Goal: Task Accomplishment & Management: Manage account settings

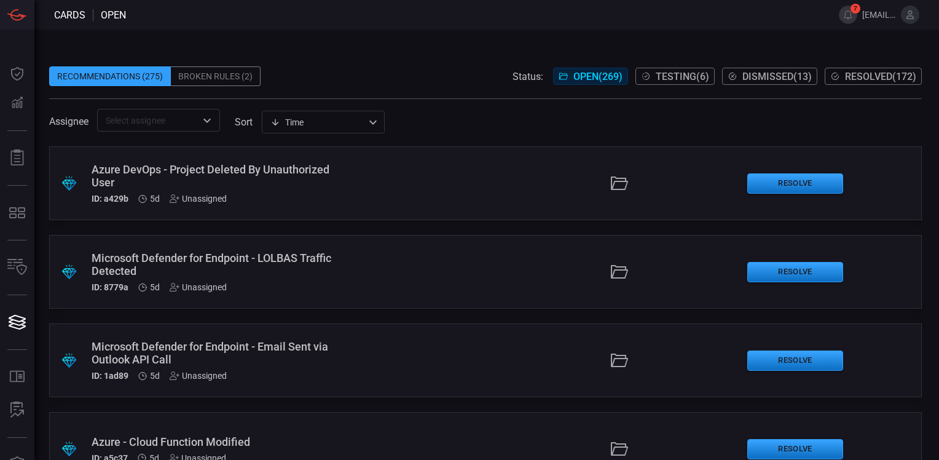
click at [855, 72] on span "Resolved ( 172 )" at bounding box center [880, 77] width 71 height 12
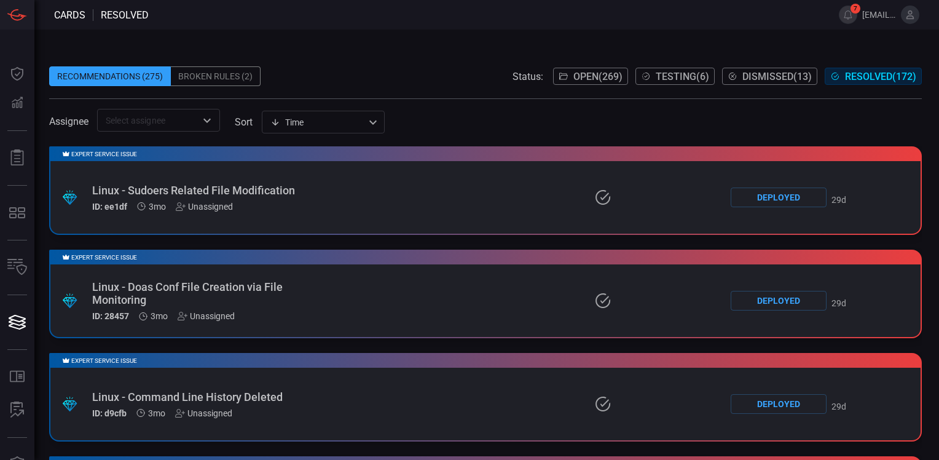
click at [450, 58] on span at bounding box center [485, 57] width 873 height 18
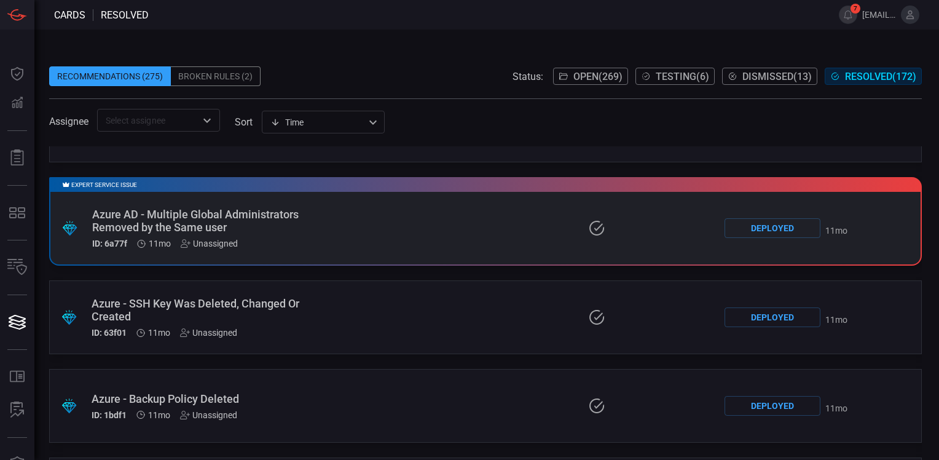
scroll to position [14845, 0]
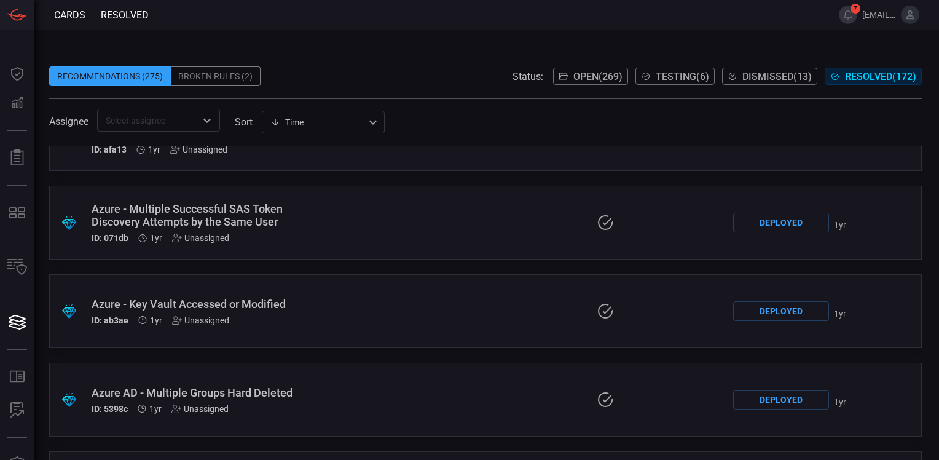
click at [259, 299] on div "Azure - Key Vault Accessed or Modified" at bounding box center [213, 303] width 242 height 13
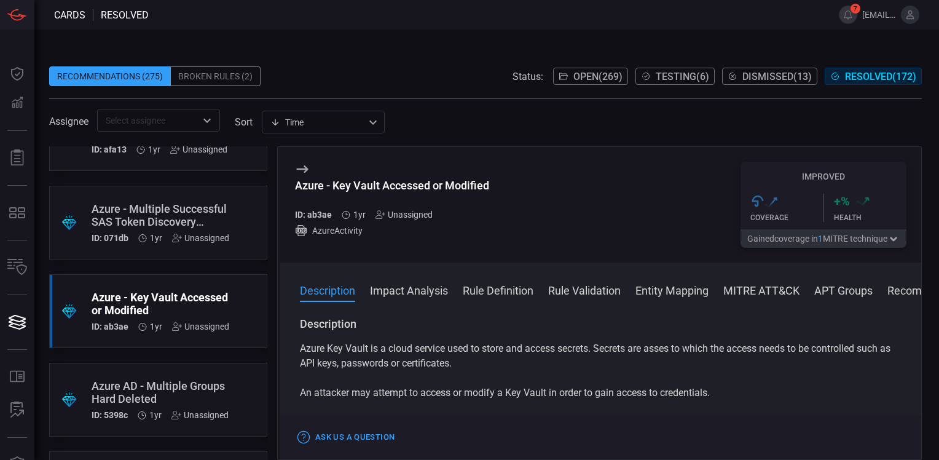
click at [416, 288] on button "Impact Analysis" at bounding box center [409, 289] width 78 height 15
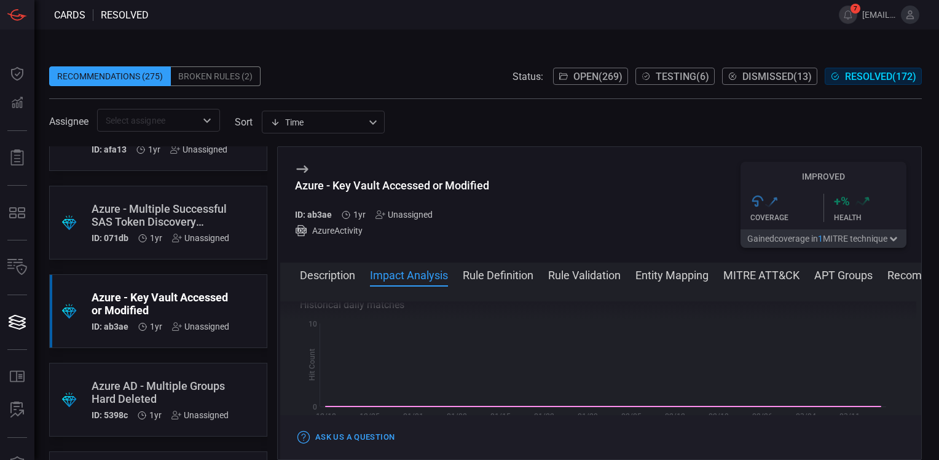
scroll to position [221, 0]
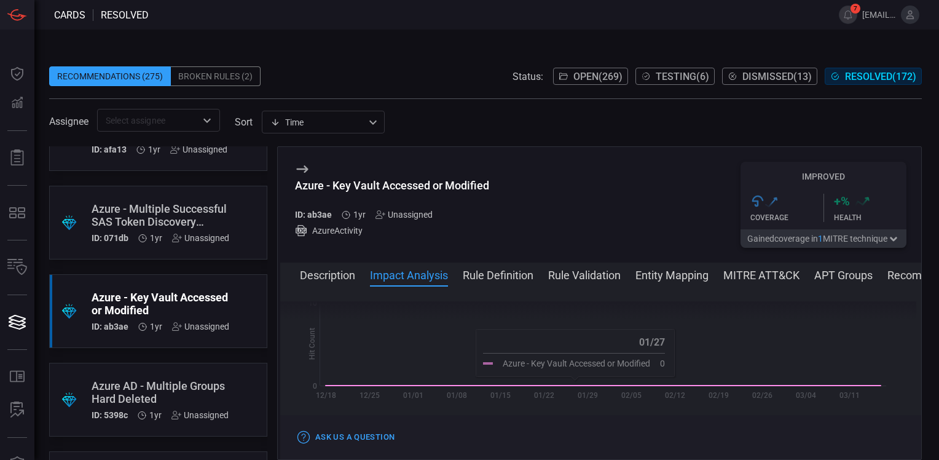
click at [504, 274] on button "Rule Definition" at bounding box center [498, 274] width 71 height 15
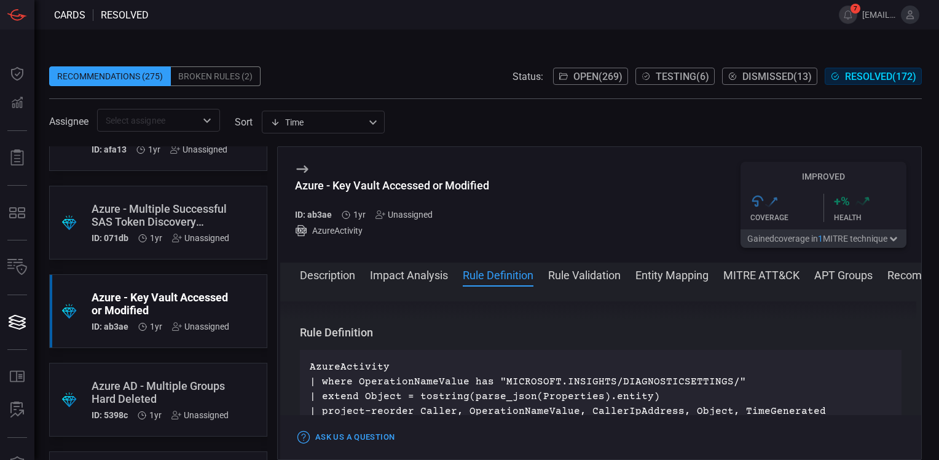
scroll to position [370, 0]
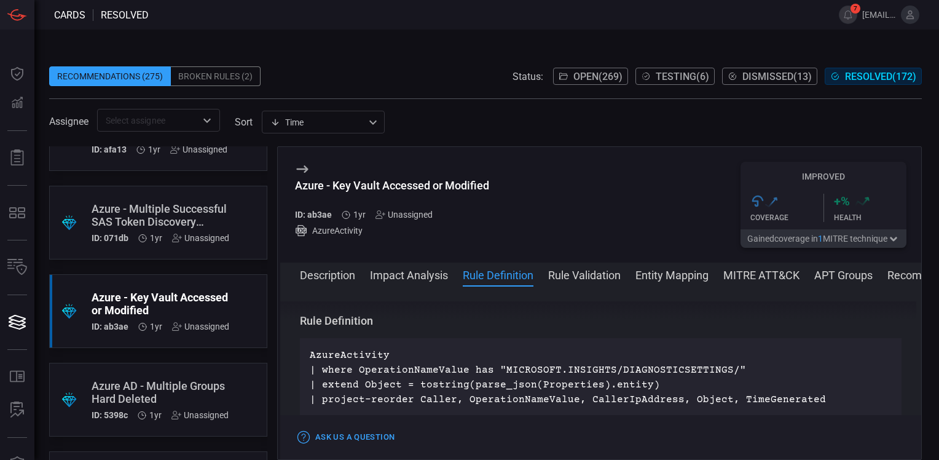
click at [328, 277] on button "Description" at bounding box center [327, 274] width 55 height 15
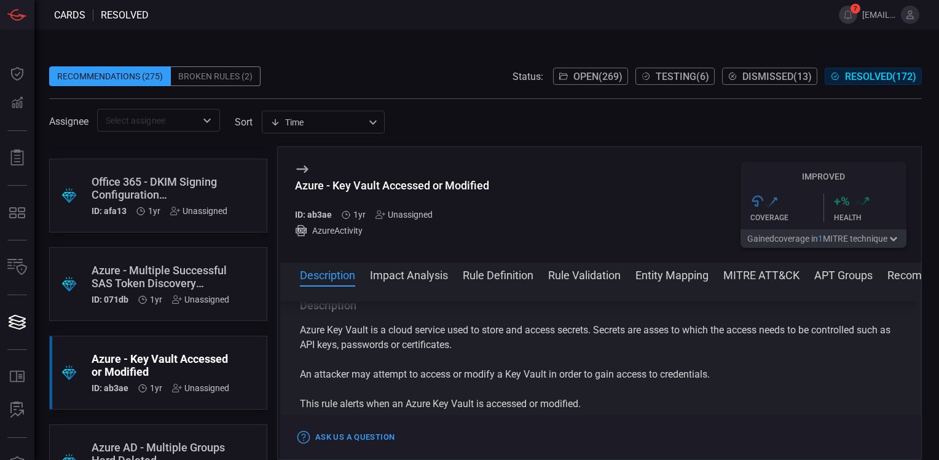
scroll to position [5815, 0]
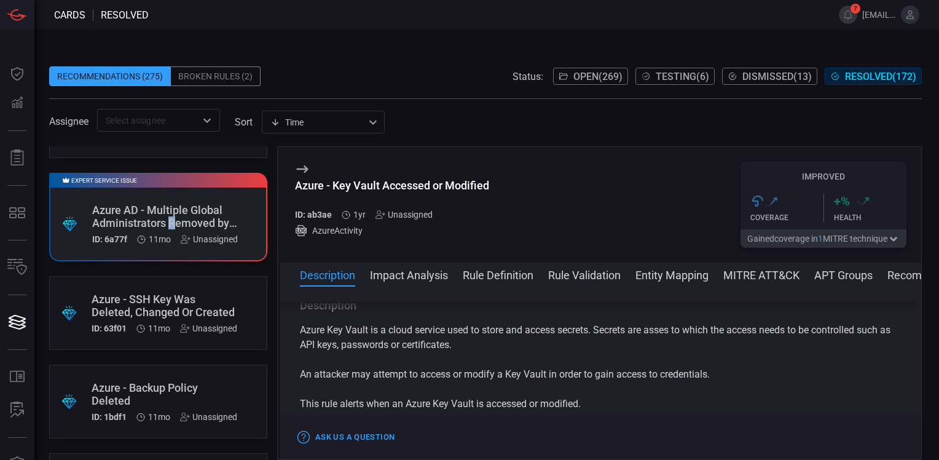
click at [171, 217] on div "Azure AD - Multiple Global Administrators Removed by the Same user" at bounding box center [165, 216] width 146 height 26
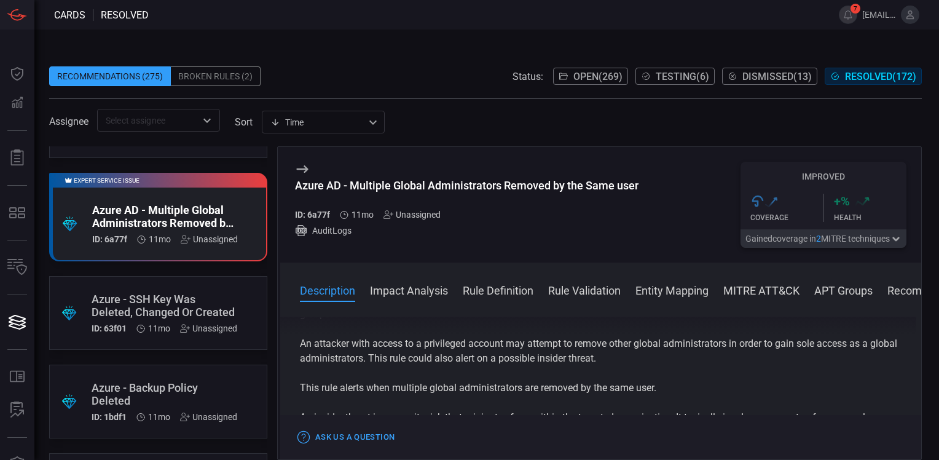
click at [505, 291] on button "Rule Definition" at bounding box center [498, 289] width 71 height 15
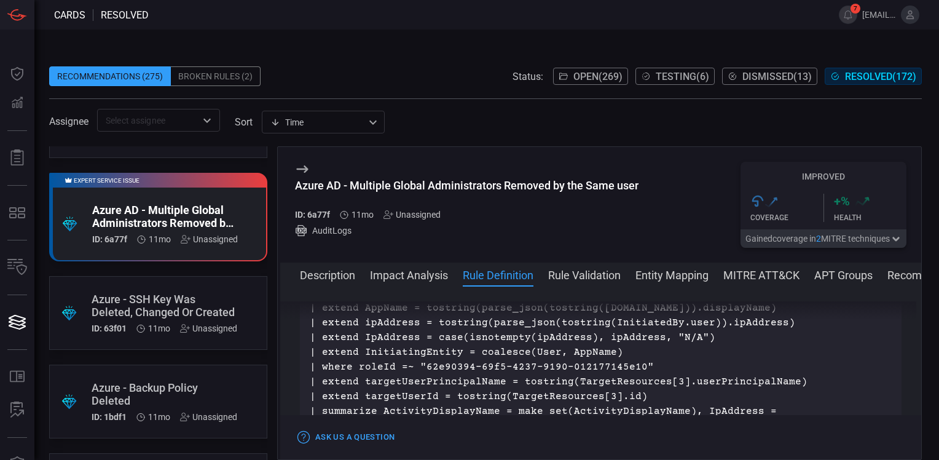
scroll to position [714, 0]
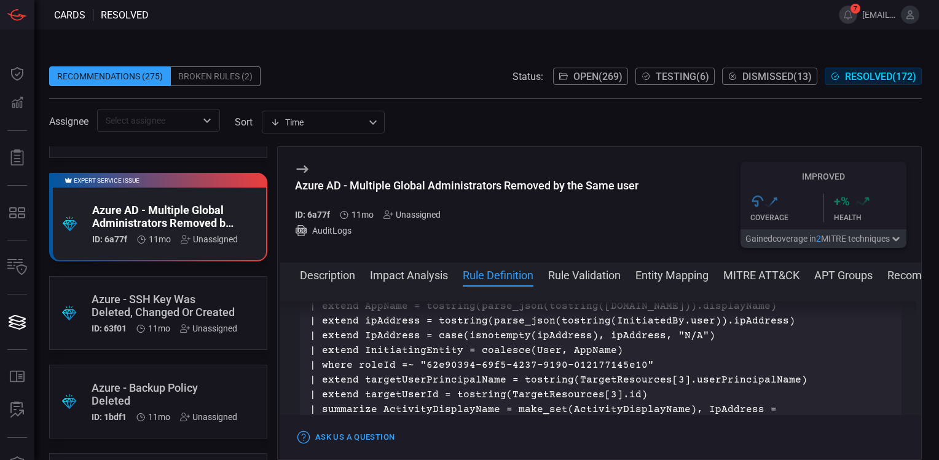
click at [410, 274] on button "Impact Analysis" at bounding box center [409, 274] width 78 height 15
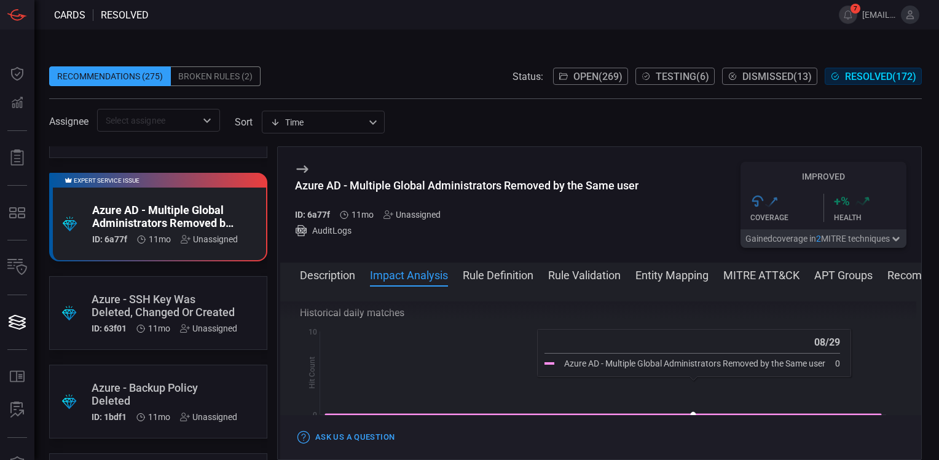
scroll to position [381, 0]
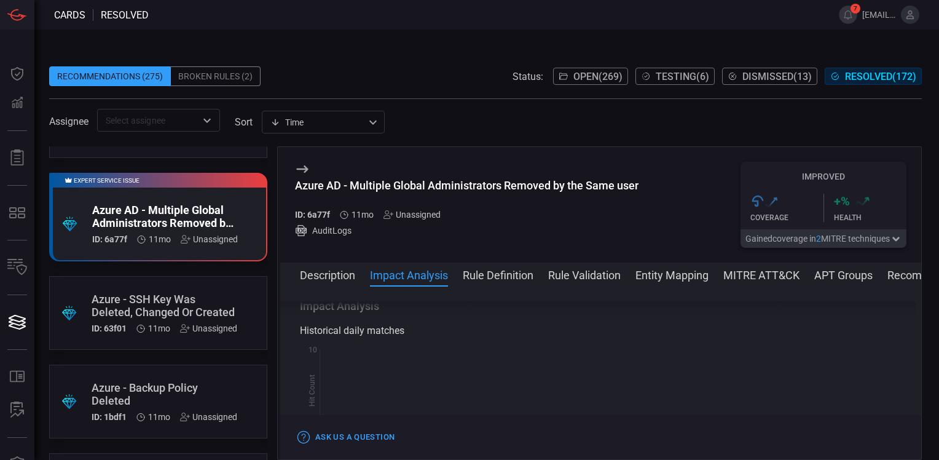
click at [313, 272] on button "Description" at bounding box center [327, 274] width 55 height 15
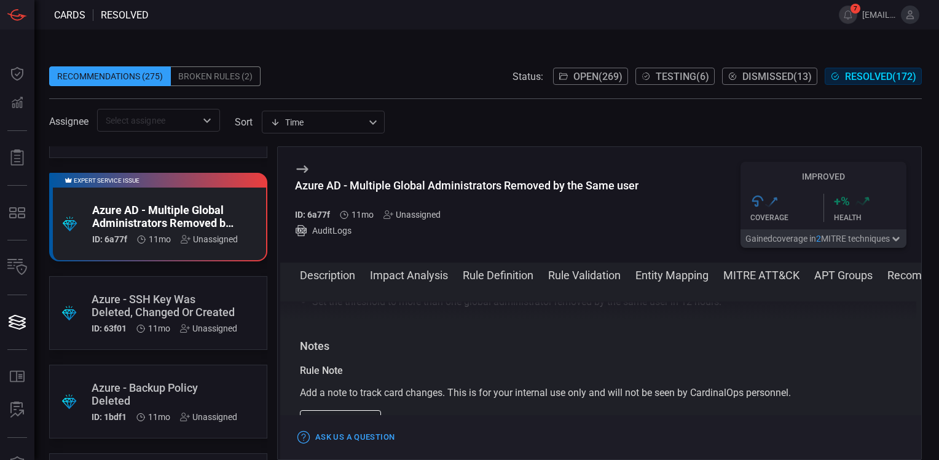
click at [409, 26] on span at bounding box center [486, 15] width 675 height 30
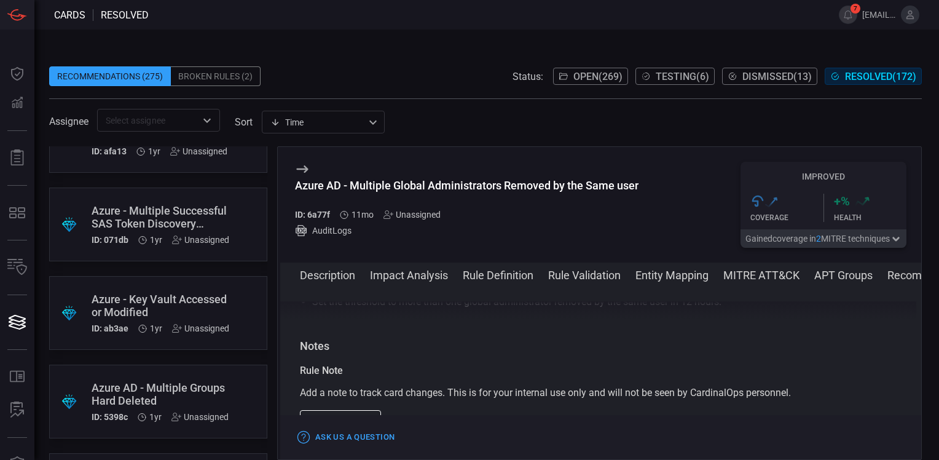
click at [189, 293] on div "Azure - Key Vault Accessed or Modified" at bounding box center [161, 306] width 138 height 26
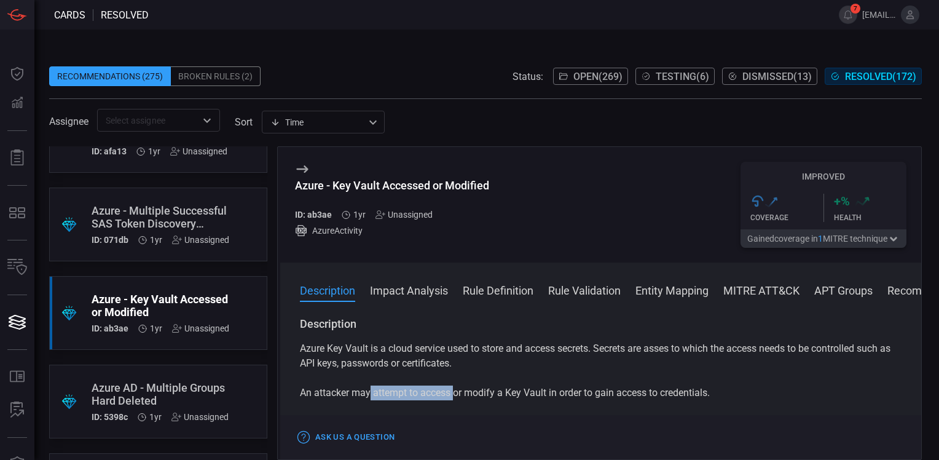
drag, startPoint x: 454, startPoint y: 393, endPoint x: 369, endPoint y: 390, distance: 85.5
click at [369, 390] on p "An attacker may attempt to access or modify a Key Vault in order to gain access…" at bounding box center [601, 392] width 602 height 15
drag, startPoint x: 369, startPoint y: 390, endPoint x: 484, endPoint y: 373, distance: 116.8
click at [484, 373] on div "Azure Key Vault is a cloud service used to store and access secrets. Secrets ar…" at bounding box center [601, 400] width 602 height 118
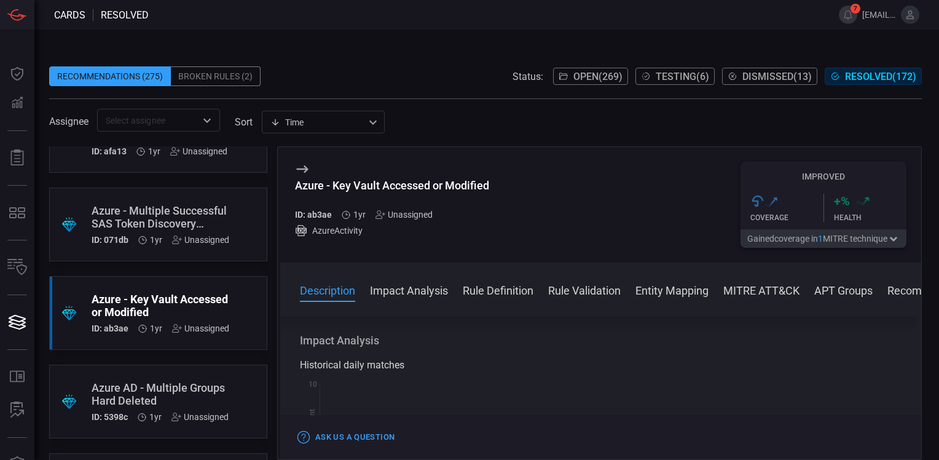
scroll to position [184, 0]
click at [496, 292] on button "Rule Definition" at bounding box center [498, 289] width 71 height 15
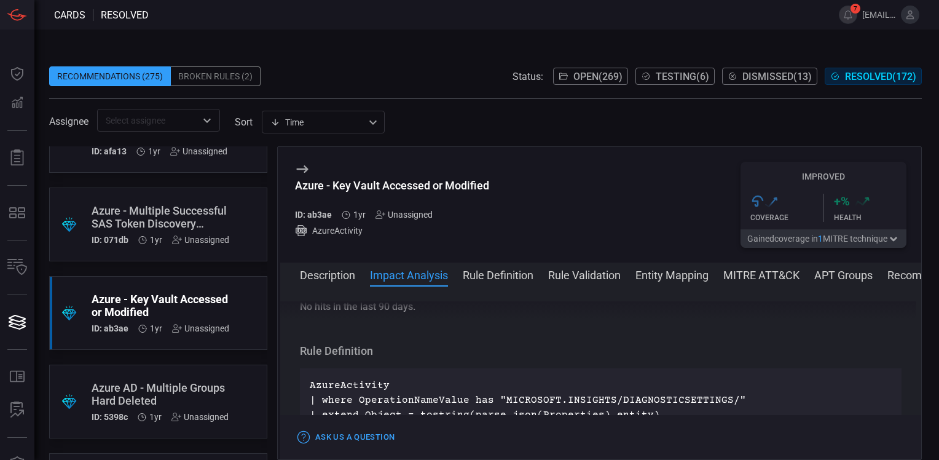
scroll to position [370, 0]
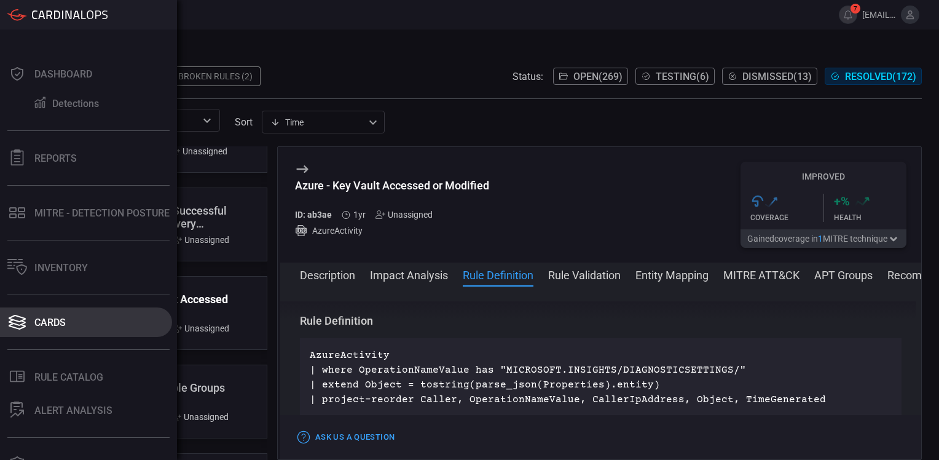
click at [51, 323] on div "Cards" at bounding box center [49, 323] width 31 height 12
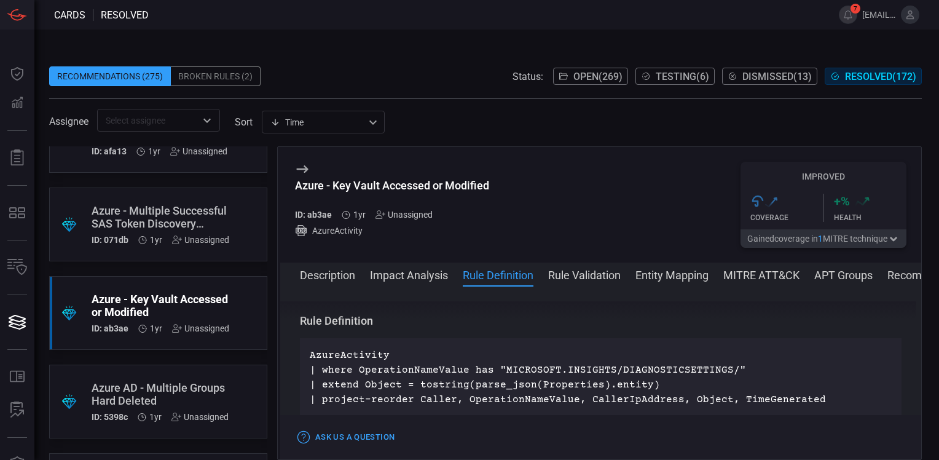
click at [583, 77] on span "Open ( 269 )" at bounding box center [597, 77] width 49 height 12
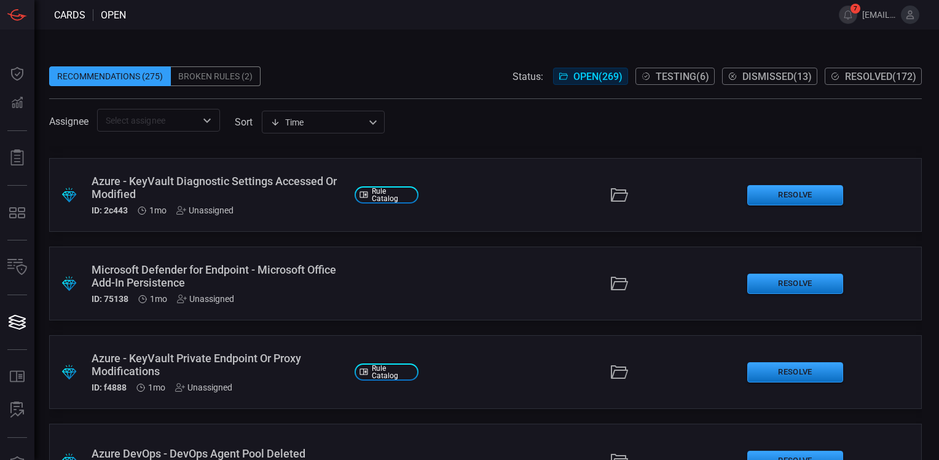
scroll to position [2889, 0]
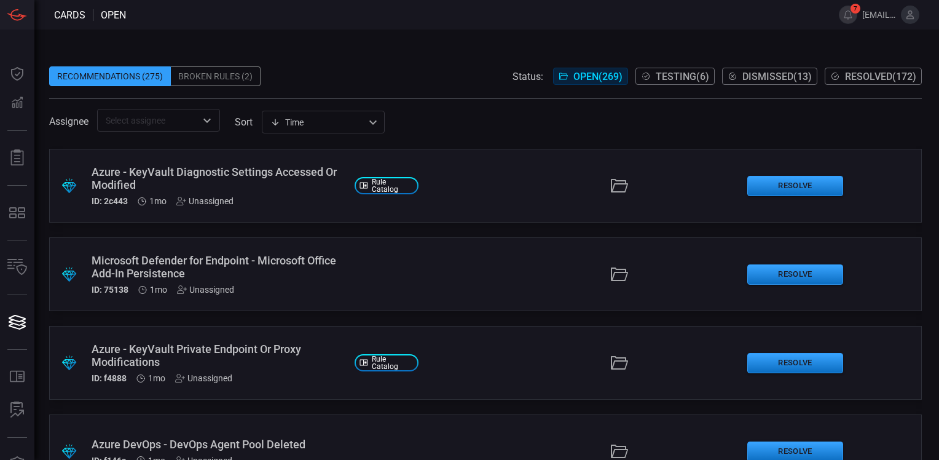
click at [251, 349] on div "Azure - KeyVault Private Endpoint Or Proxy Modifications" at bounding box center [218, 355] width 253 height 26
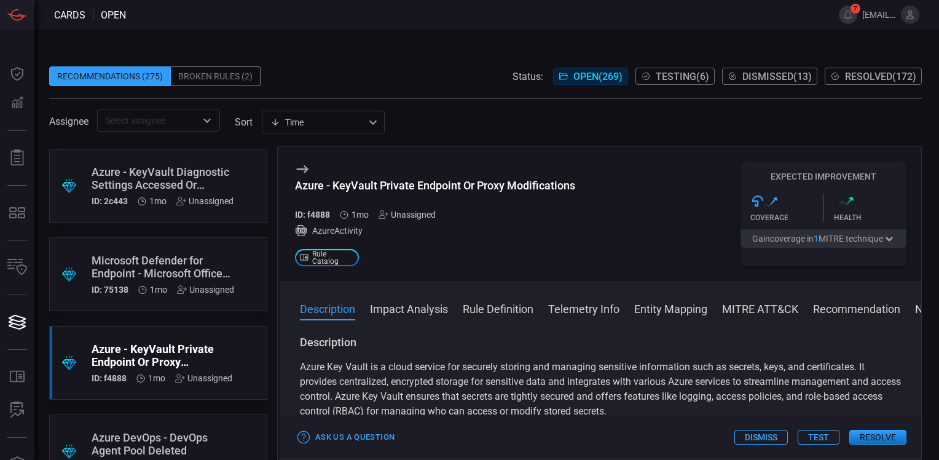
click at [434, 60] on span at bounding box center [485, 57] width 873 height 18
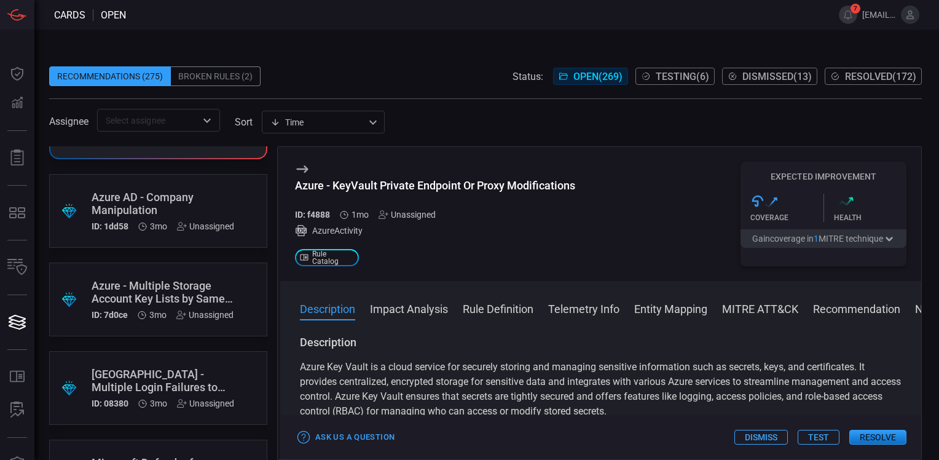
scroll to position [10806, 0]
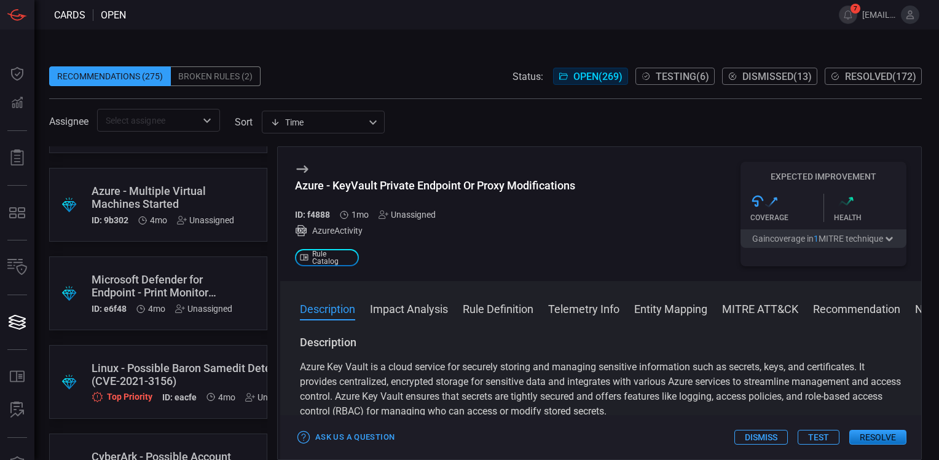
click at [846, 72] on span "Resolved ( 172 )" at bounding box center [880, 77] width 71 height 12
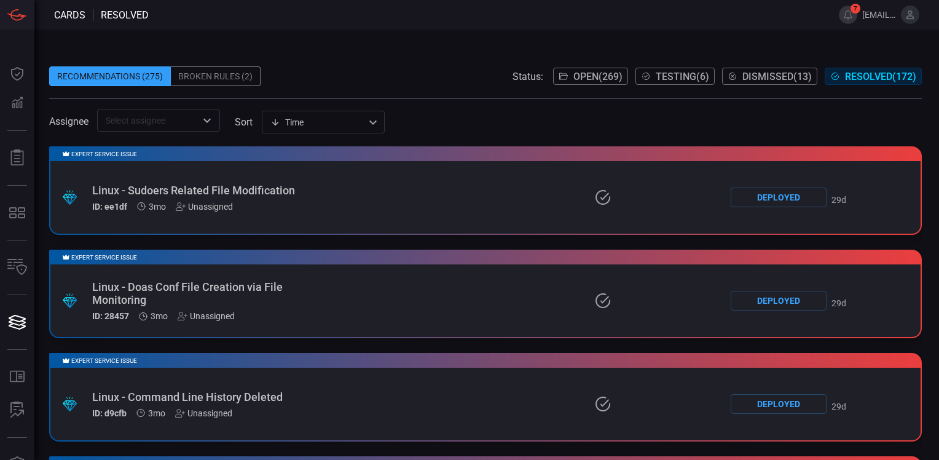
click at [528, 37] on div "Recommendations (275) Broken Rules (2) Status: Open ( 269 ) Testing ( 6 ) Dismi…" at bounding box center [486, 245] width 905 height 430
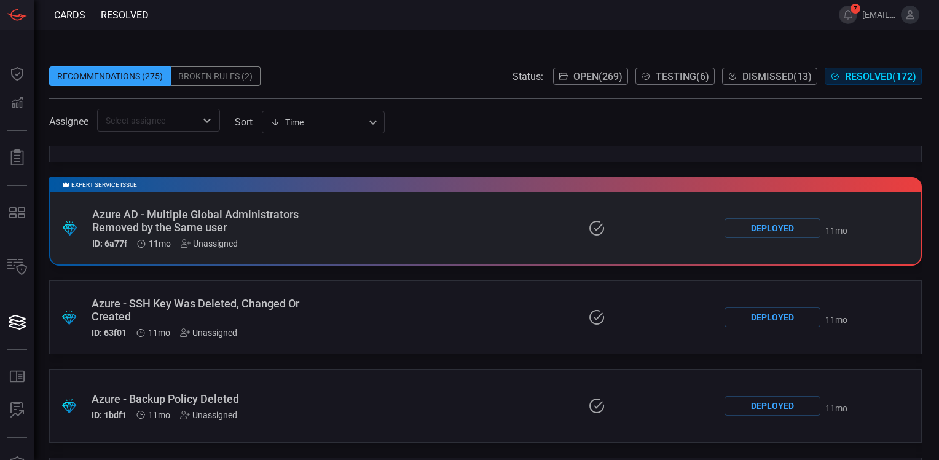
scroll to position [14845, 0]
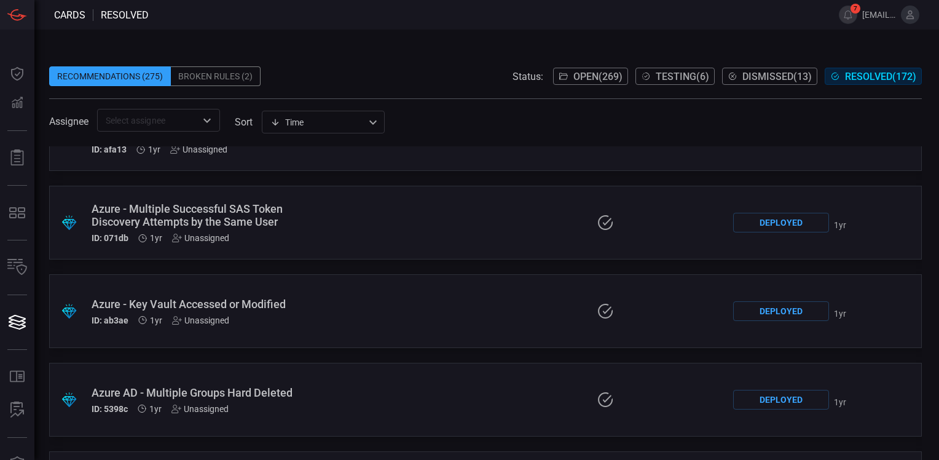
click at [289, 306] on div "Azure - Key Vault Accessed or Modified" at bounding box center [213, 303] width 242 height 13
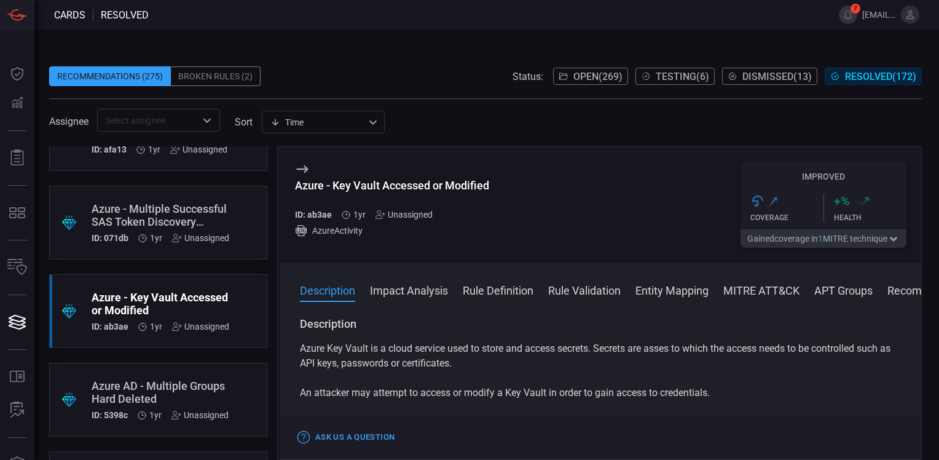
click at [416, 294] on button "Impact Analysis" at bounding box center [409, 289] width 78 height 15
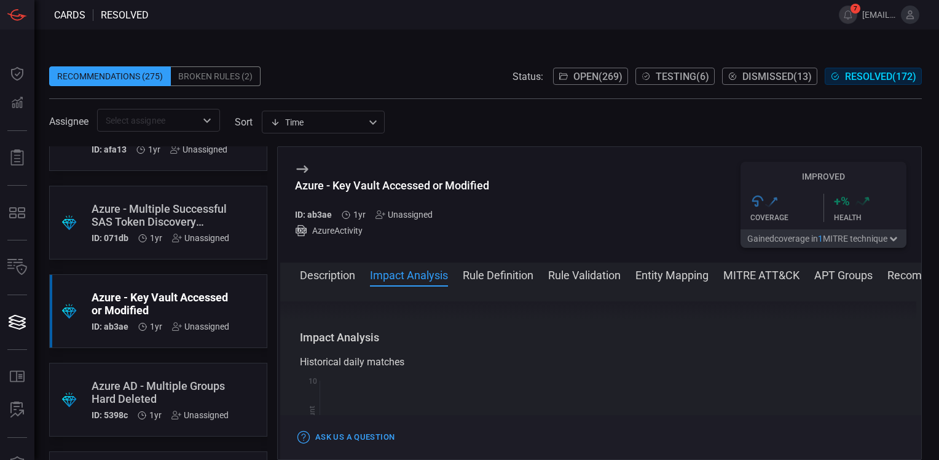
scroll to position [160, 0]
click at [487, 275] on button "Rule Definition" at bounding box center [498, 274] width 71 height 15
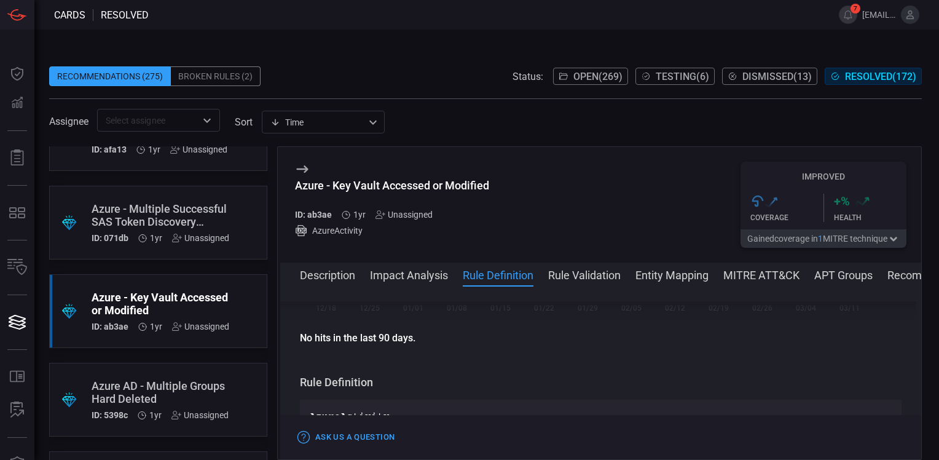
scroll to position [370, 0]
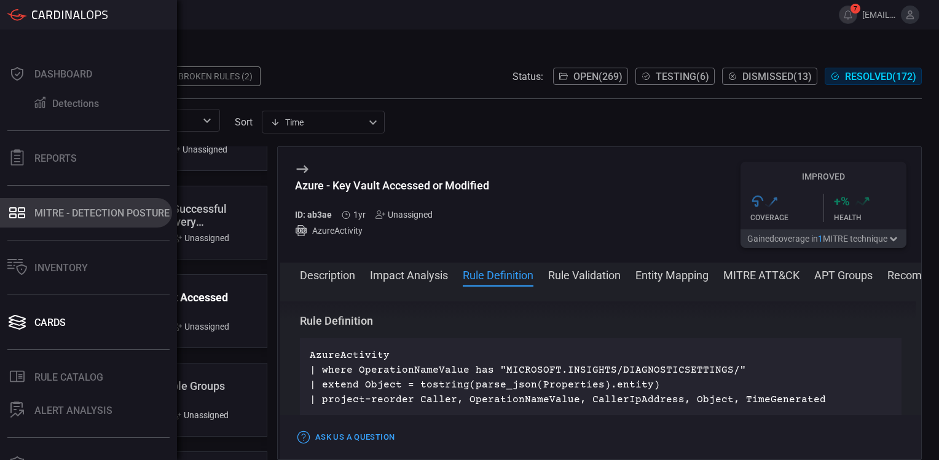
click at [65, 206] on button "MITRE - Detection Posture" at bounding box center [86, 213] width 172 height 30
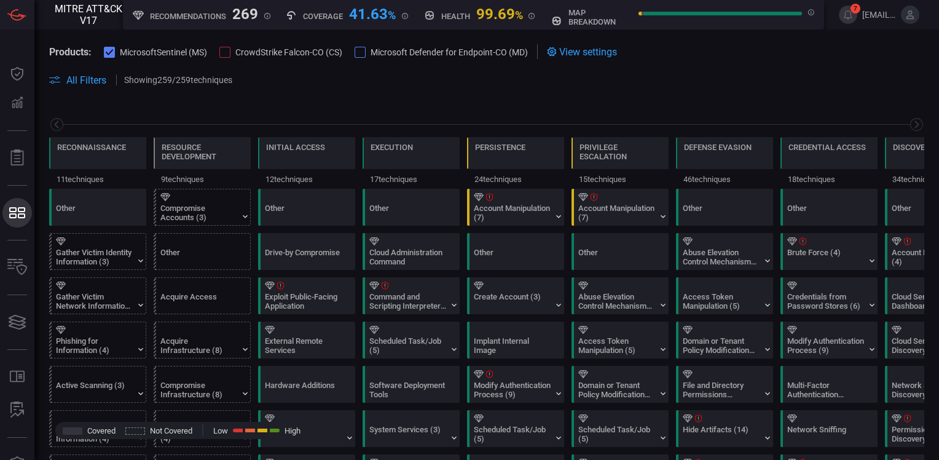
scroll to position [0, 161]
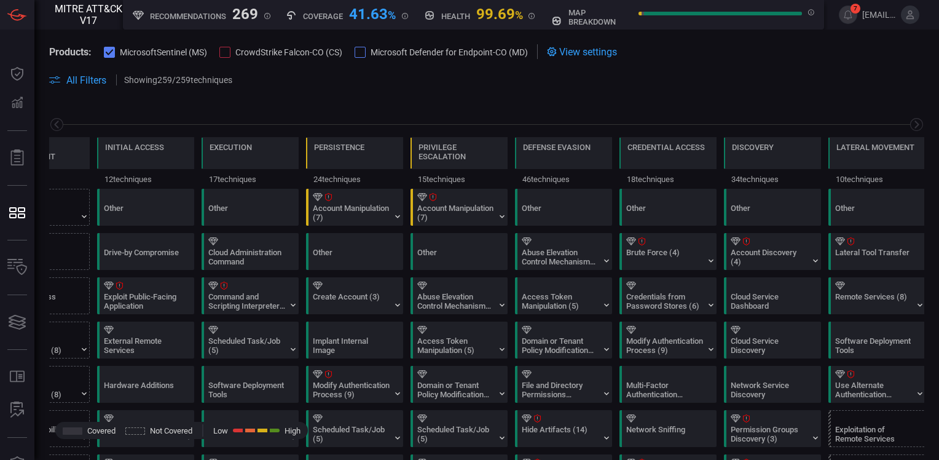
click at [229, 53] on div at bounding box center [224, 52] width 11 height 11
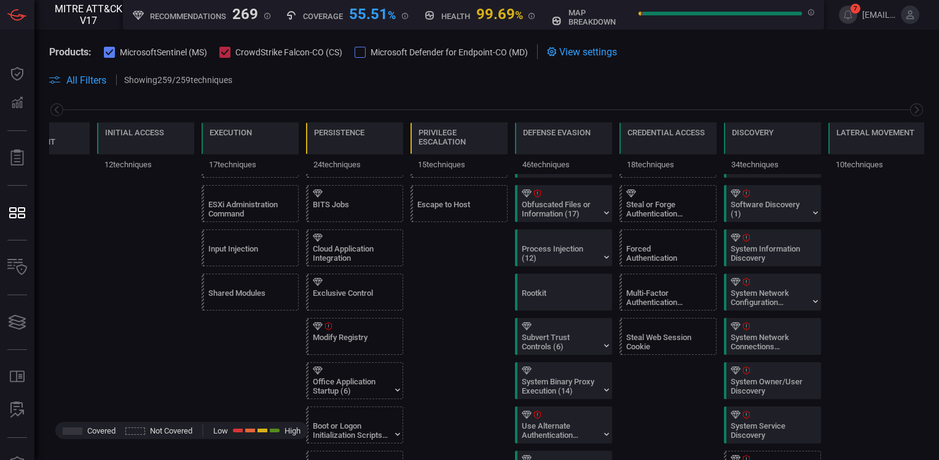
scroll to position [492, 0]
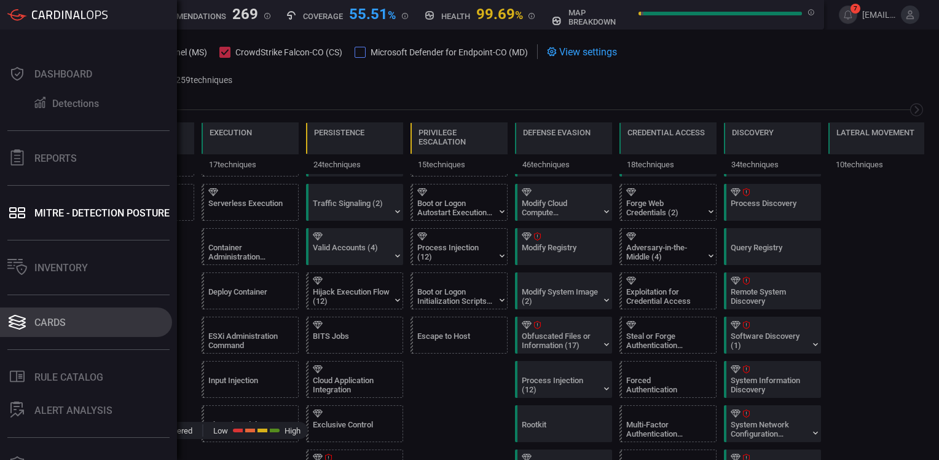
click at [52, 320] on div "Cards" at bounding box center [49, 323] width 31 height 12
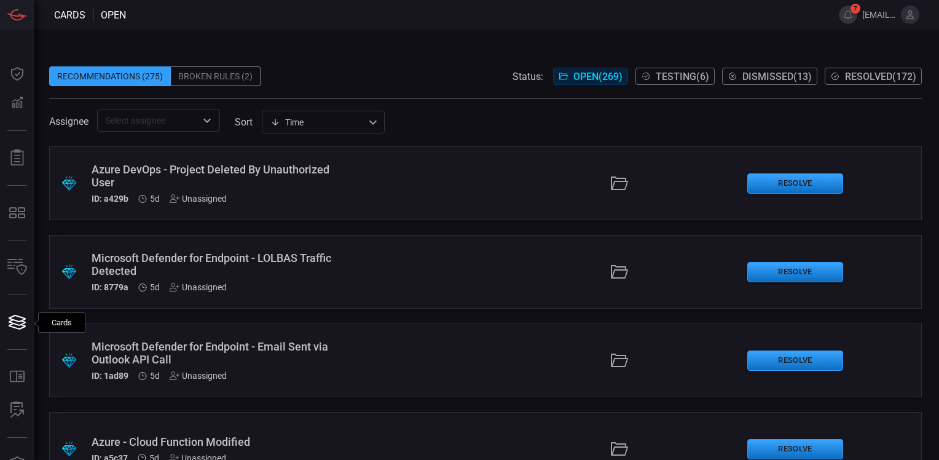
click at [586, 71] on span "Open ( 269 )" at bounding box center [597, 77] width 49 height 12
click at [494, 48] on span at bounding box center [485, 57] width 873 height 18
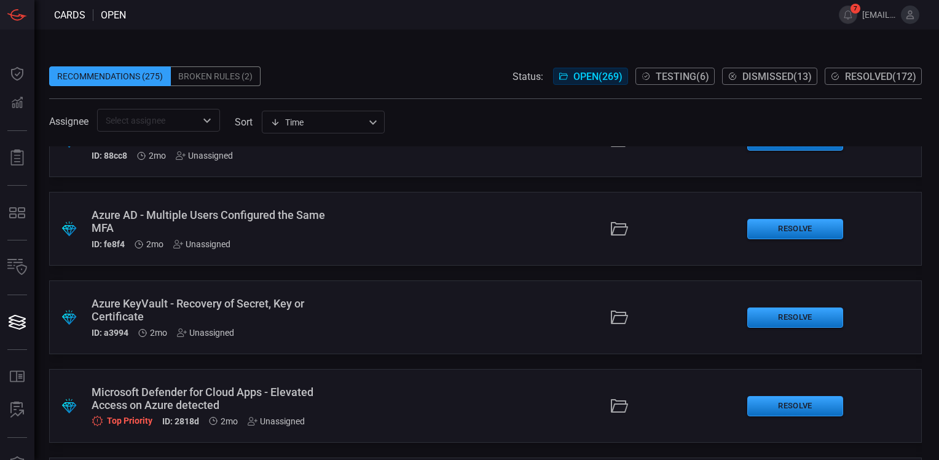
click at [253, 306] on div "Azure KeyVault - Recovery of Secret, Key or Certificate" at bounding box center [218, 310] width 253 height 26
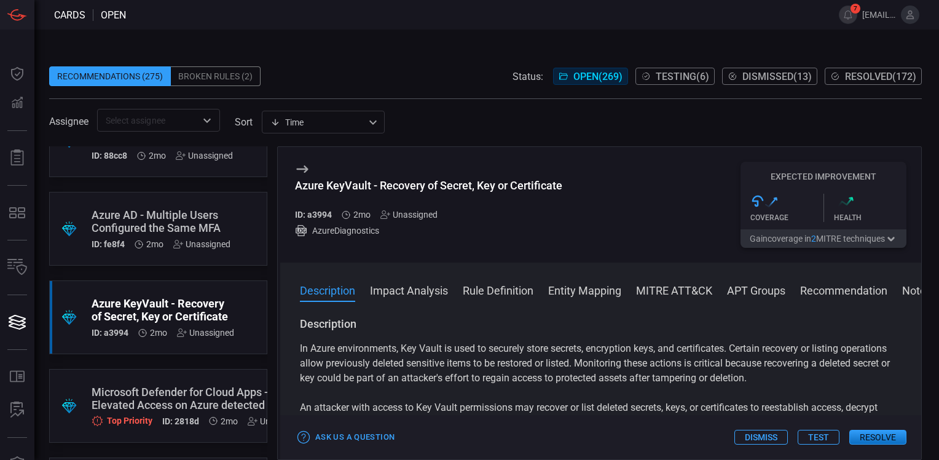
click at [408, 294] on button "Impact Analysis" at bounding box center [409, 289] width 78 height 15
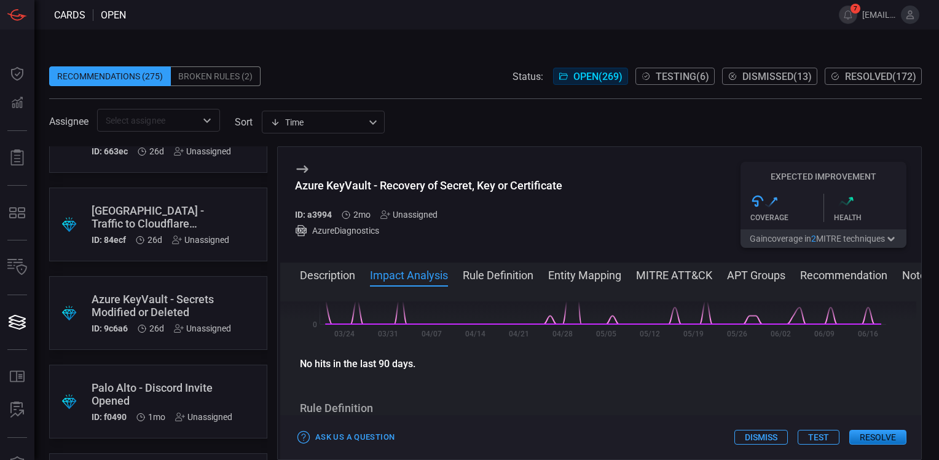
scroll to position [2762, 0]
click at [189, 303] on div "Azure - KeyVault Diagnostic Settings Accessed Or Modified" at bounding box center [163, 306] width 142 height 26
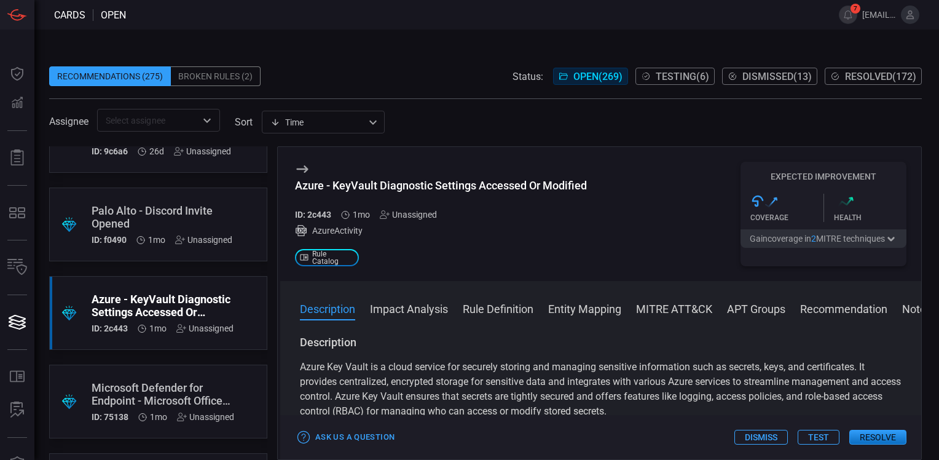
click at [433, 311] on button "Impact Analysis" at bounding box center [409, 308] width 78 height 15
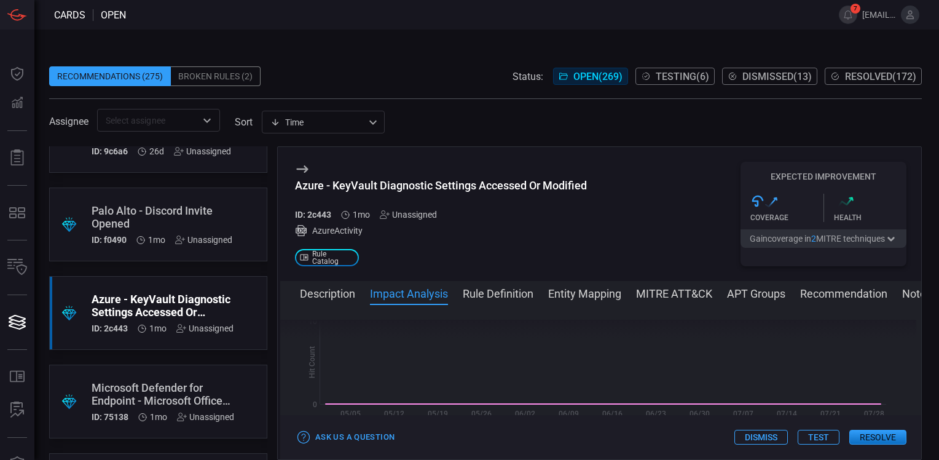
scroll to position [339, 0]
click at [485, 296] on button "Rule Definition" at bounding box center [498, 292] width 71 height 15
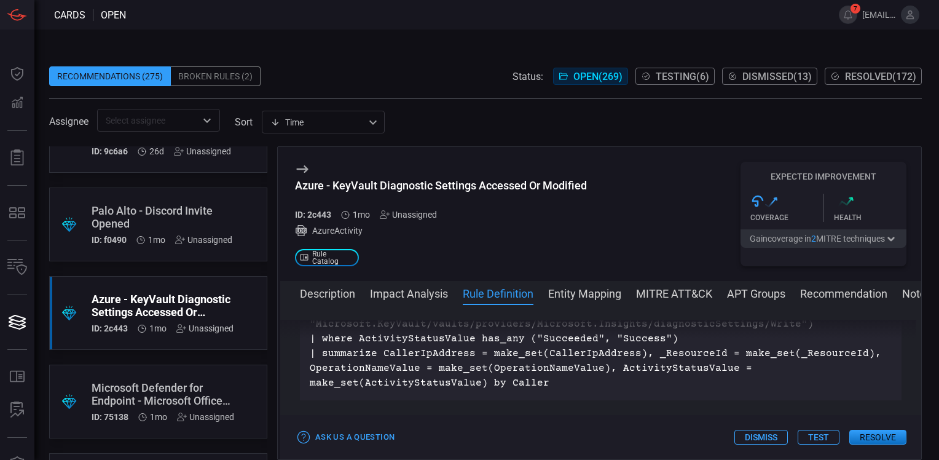
scroll to position [611, 0]
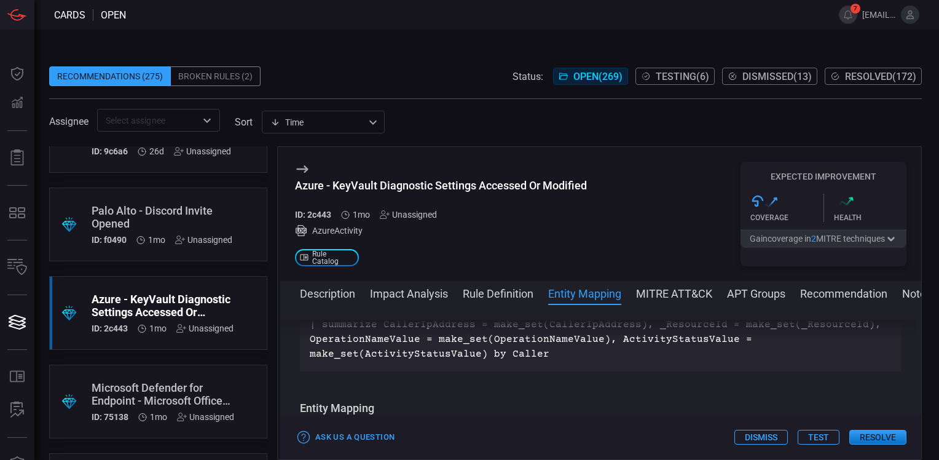
click at [871, 436] on button "Resolve" at bounding box center [877, 437] width 57 height 15
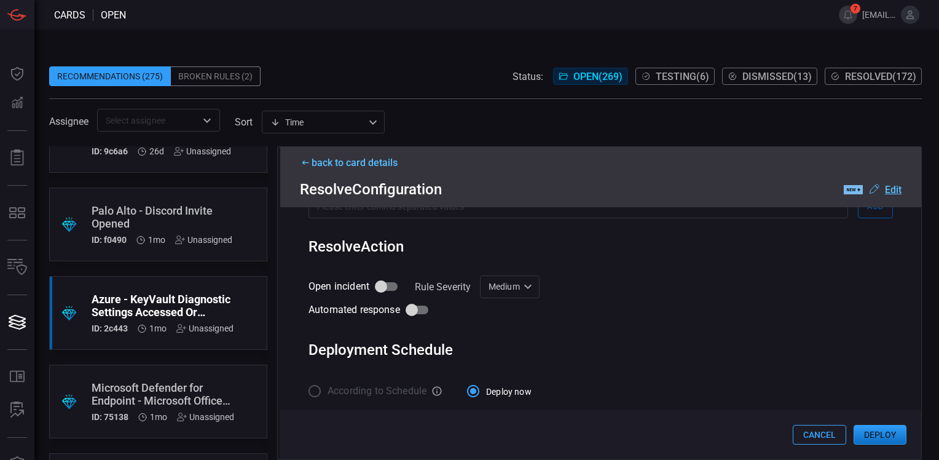
scroll to position [477, 0]
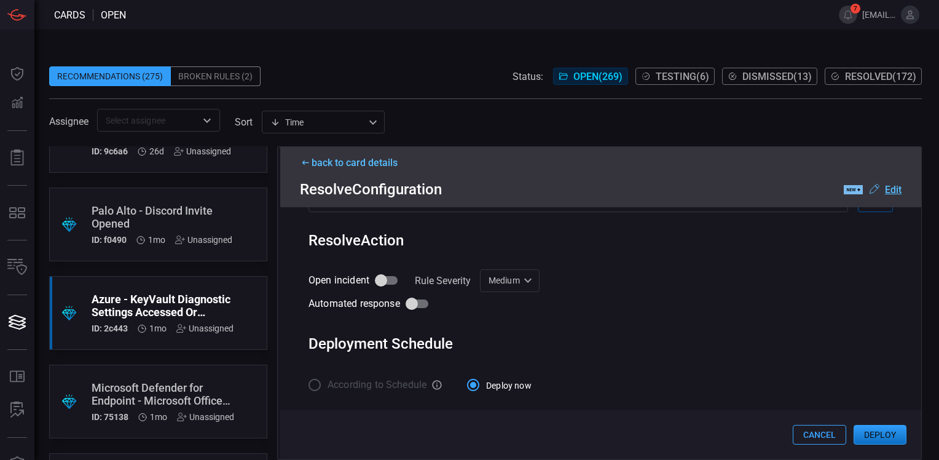
click at [509, 279] on div "Medium Medium ​" at bounding box center [510, 280] width 60 height 23
click at [501, 363] on div "High" at bounding box center [493, 367] width 18 height 13
type input "High"
click at [877, 429] on button "Deploy" at bounding box center [880, 435] width 53 height 20
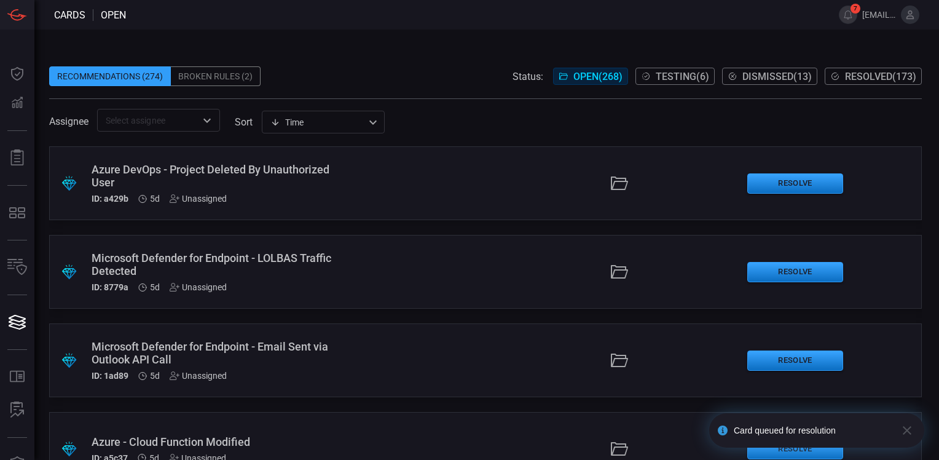
scroll to position [2586, 0]
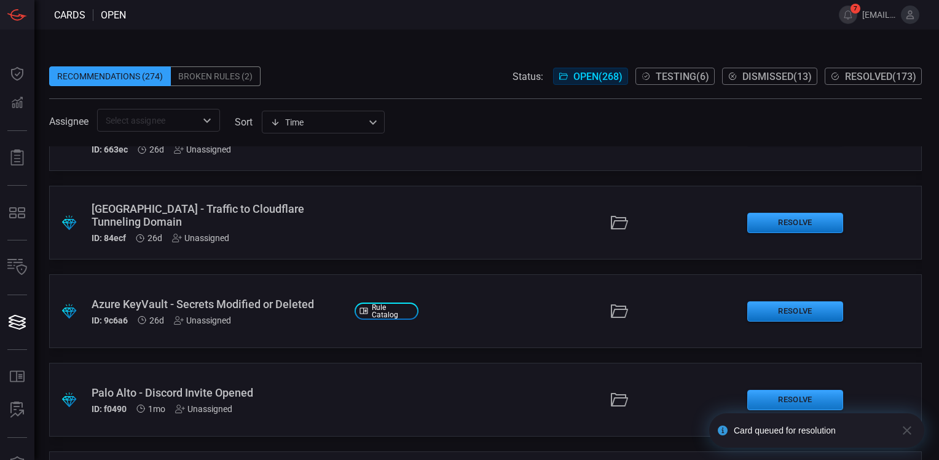
click at [278, 298] on div "Azure KeyVault - Secrets Modified or Deleted" at bounding box center [218, 303] width 253 height 13
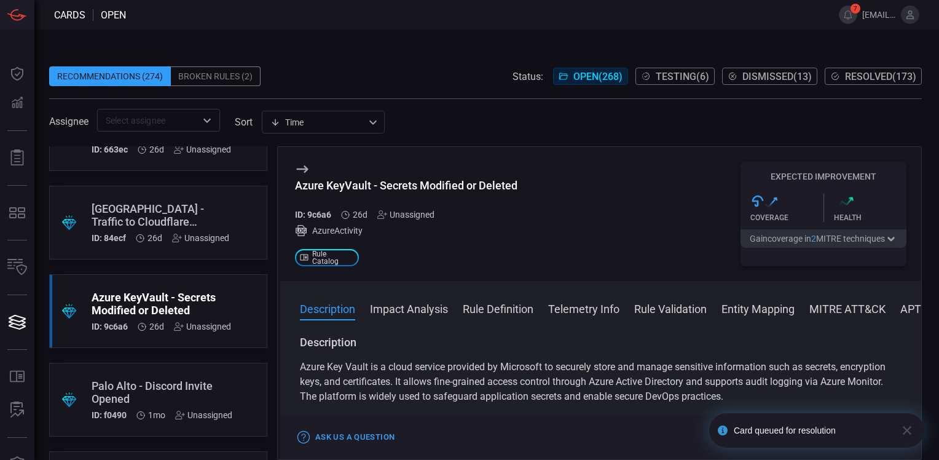
click at [413, 310] on button "Impact Analysis" at bounding box center [409, 308] width 78 height 15
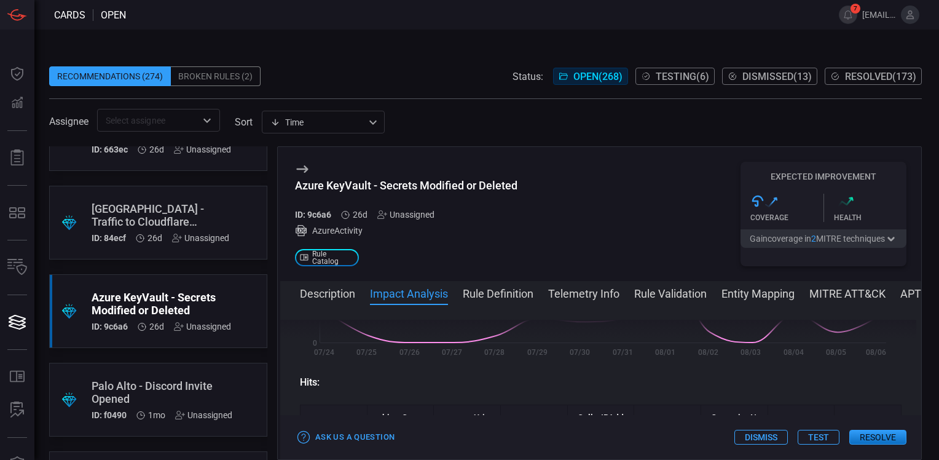
scroll to position [2850, 0]
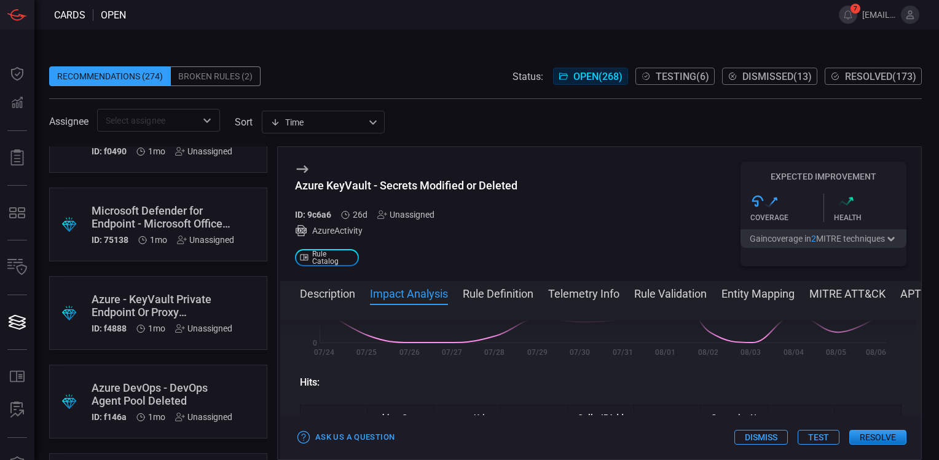
click at [172, 303] on div "Azure - KeyVault Private Endpoint Or Proxy Modifications" at bounding box center [162, 306] width 141 height 26
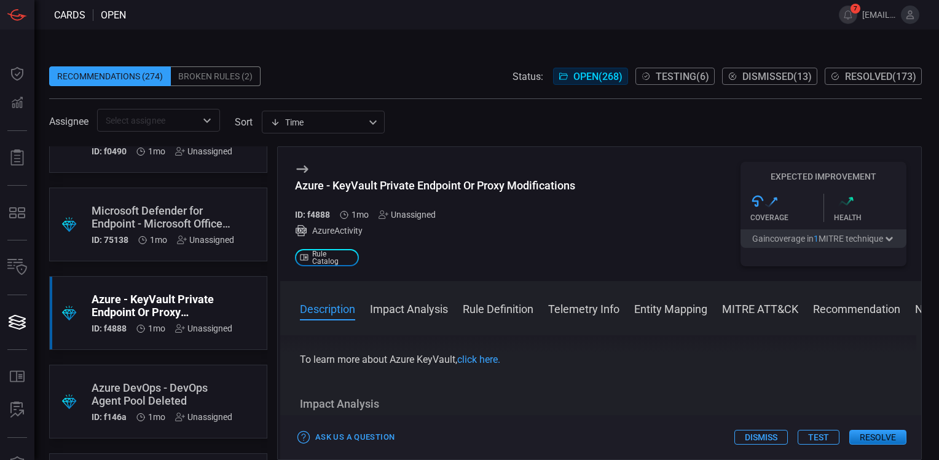
scroll to position [248, 0]
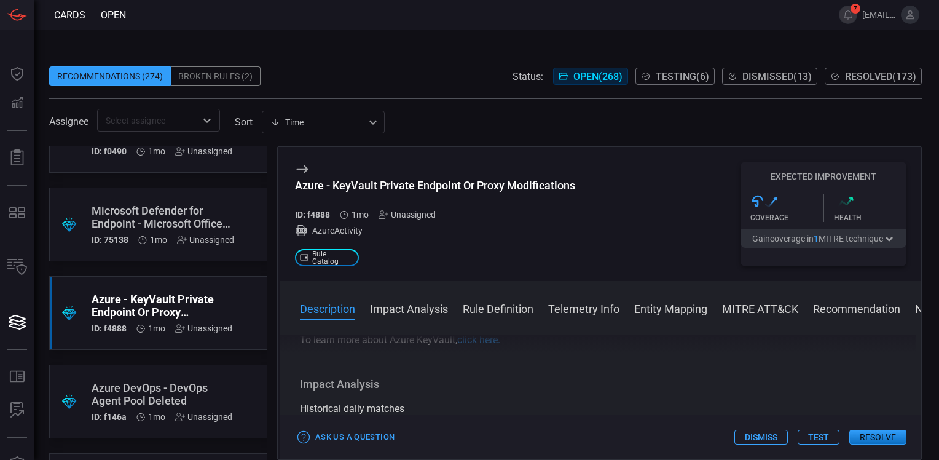
click at [387, 306] on button "Impact Analysis" at bounding box center [409, 308] width 78 height 15
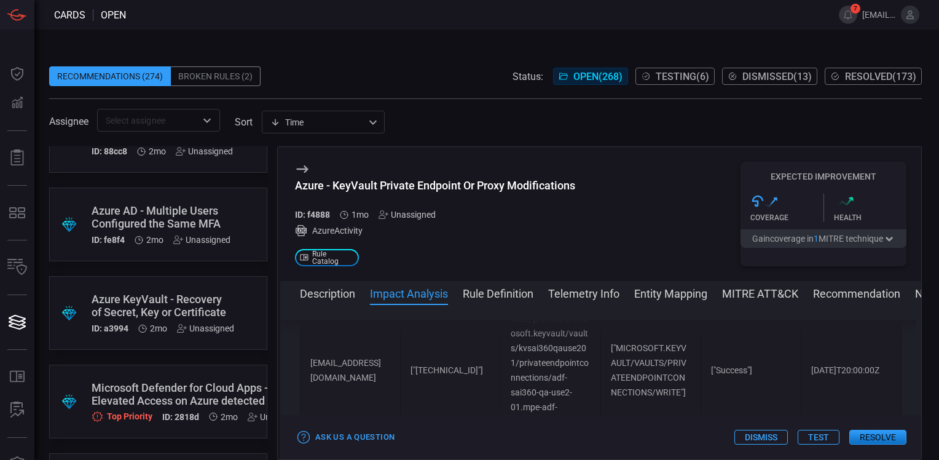
scroll to position [6507, 0]
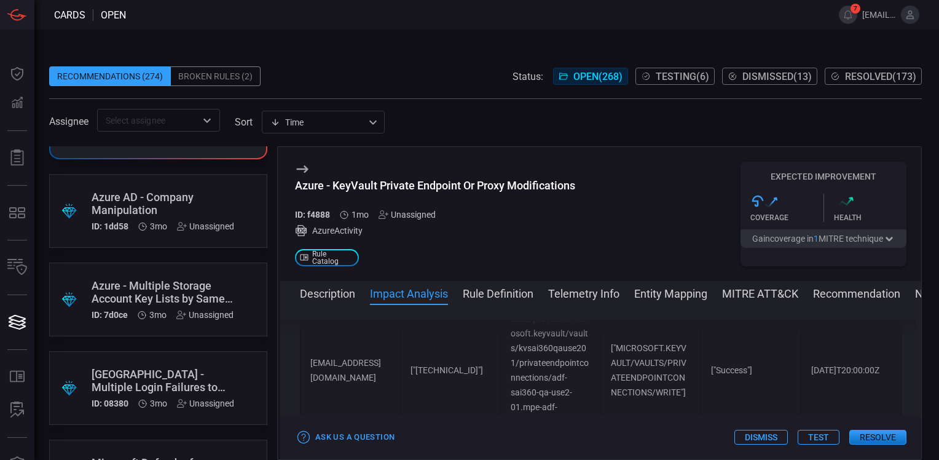
click at [179, 285] on div "Azure - Multiple Storage Account Key Lists by Same User" at bounding box center [163, 292] width 142 height 26
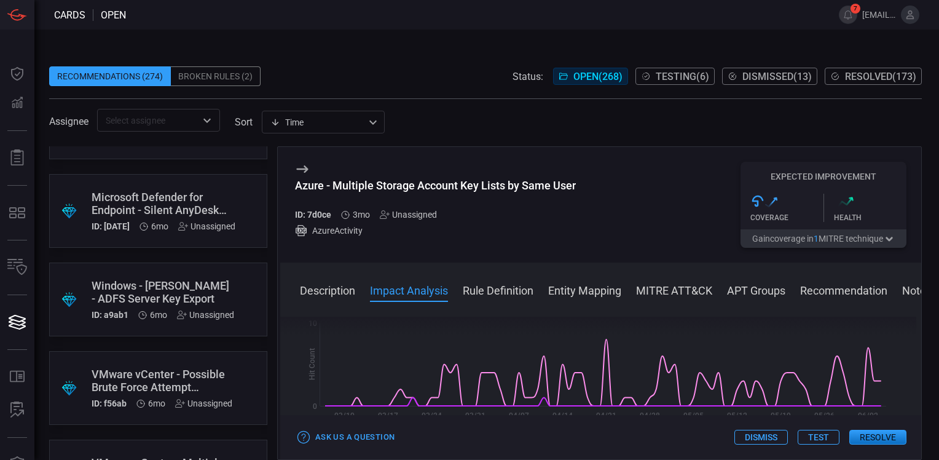
scroll to position [16643, 0]
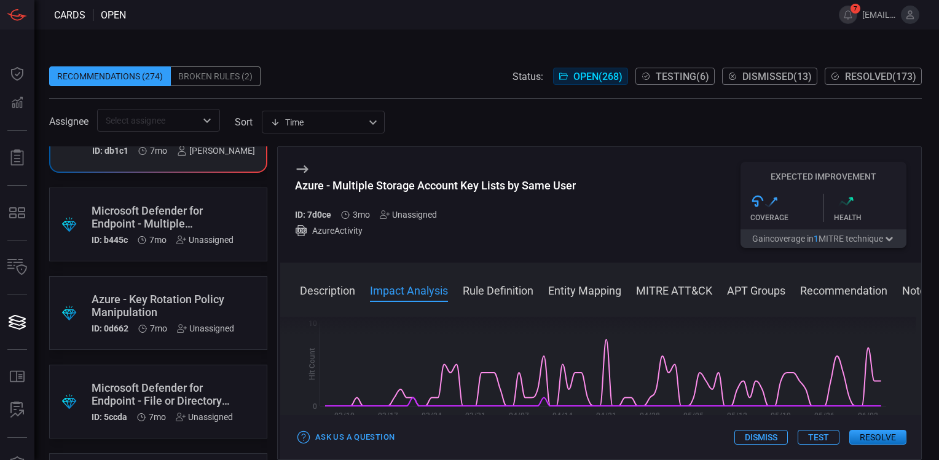
click at [154, 296] on div "Azure - Key Rotation Policy Manipulation" at bounding box center [163, 306] width 143 height 26
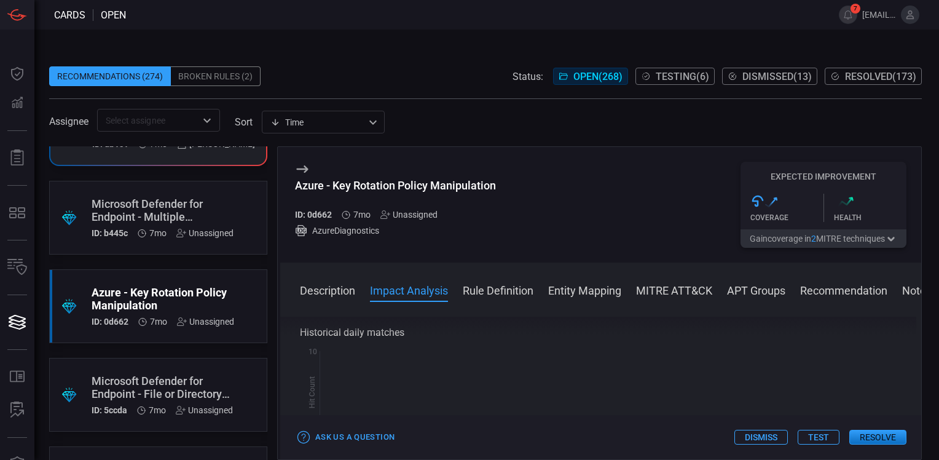
scroll to position [246, 0]
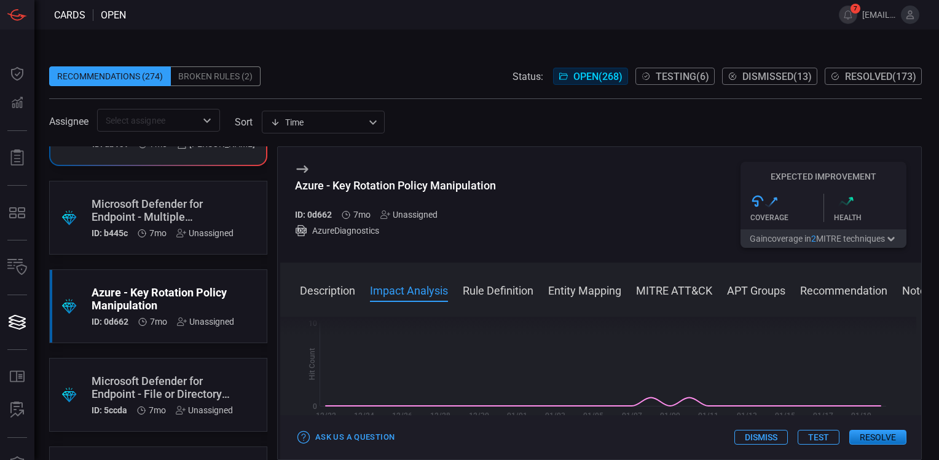
click at [481, 288] on button "Rule Definition" at bounding box center [498, 289] width 71 height 15
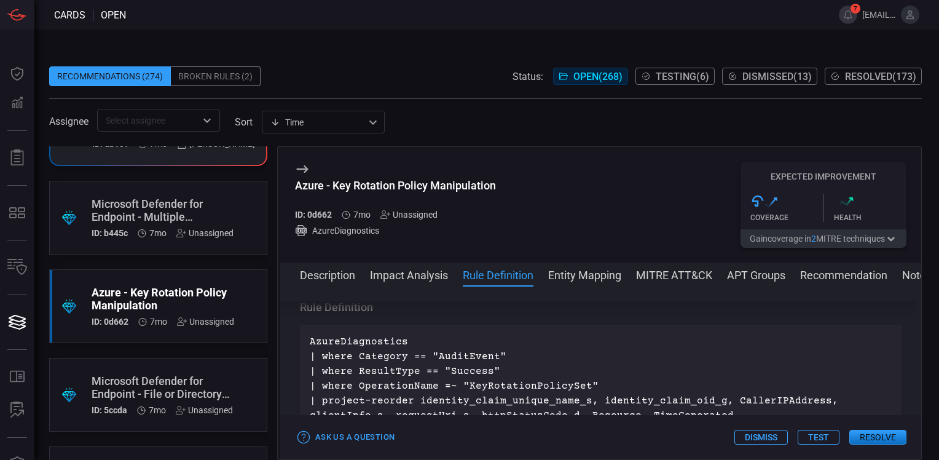
scroll to position [1124, 0]
click at [425, 277] on button "Impact Analysis" at bounding box center [409, 274] width 78 height 15
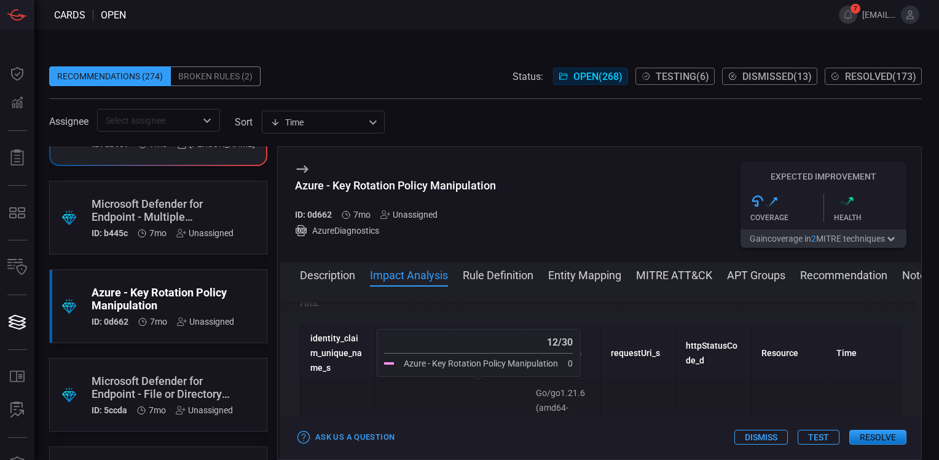
scroll to position [374, 0]
click at [873, 436] on button "Resolve" at bounding box center [877, 437] width 57 height 15
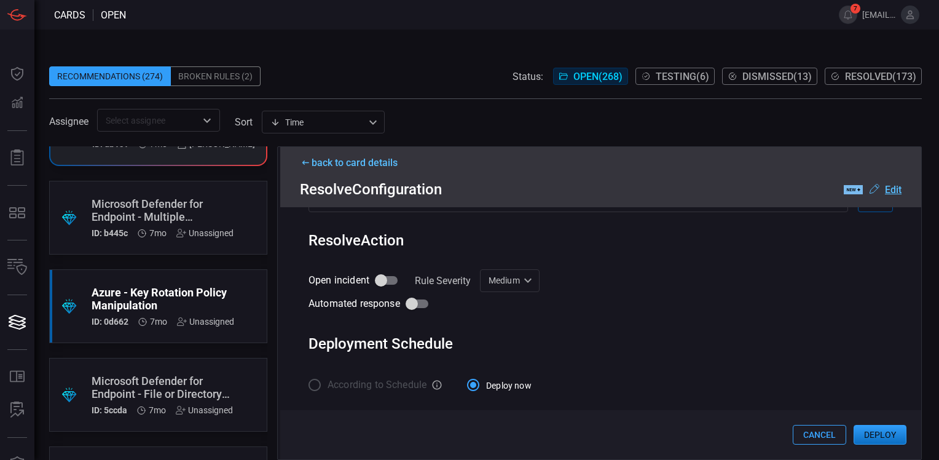
scroll to position [454, 0]
click at [875, 435] on button "Deploy" at bounding box center [880, 435] width 53 height 20
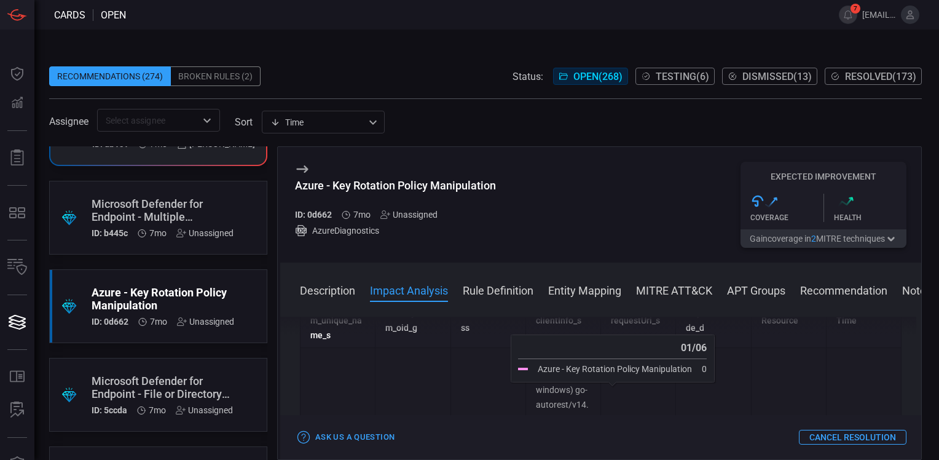
scroll to position [430, 0]
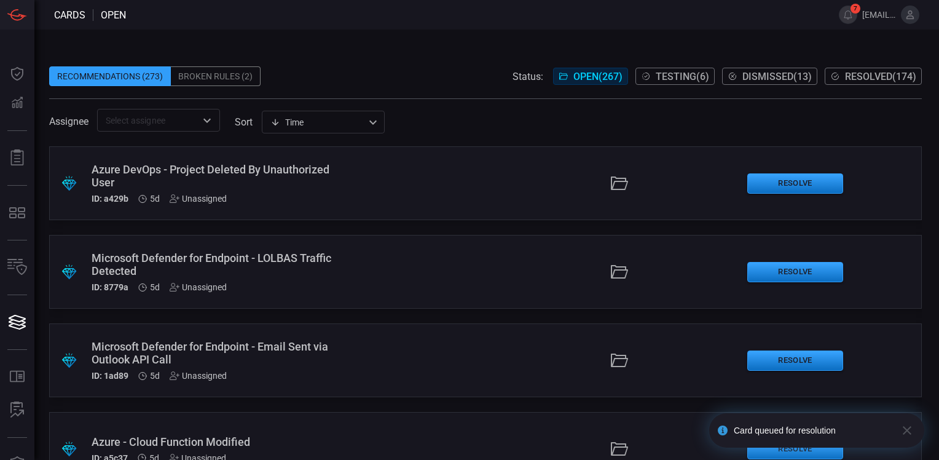
click at [683, 74] on span "Testing ( 6 )" at bounding box center [682, 77] width 53 height 12
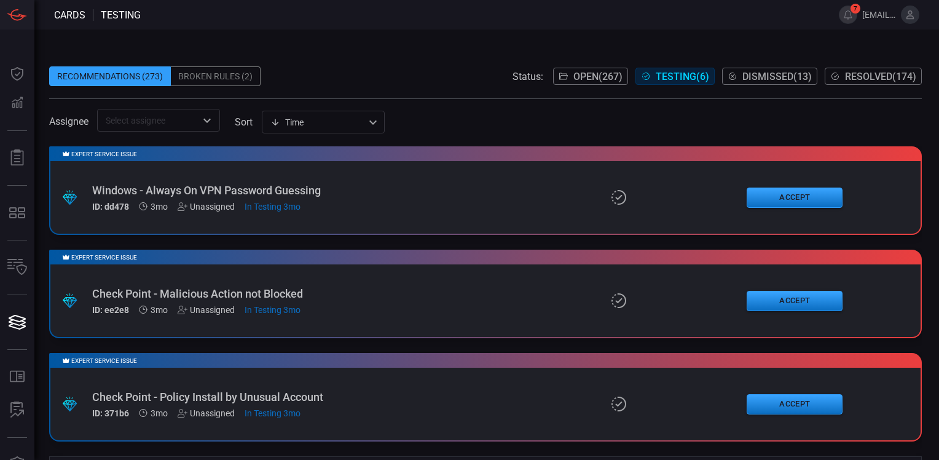
click at [580, 79] on span "Open ( 267 )" at bounding box center [597, 77] width 49 height 12
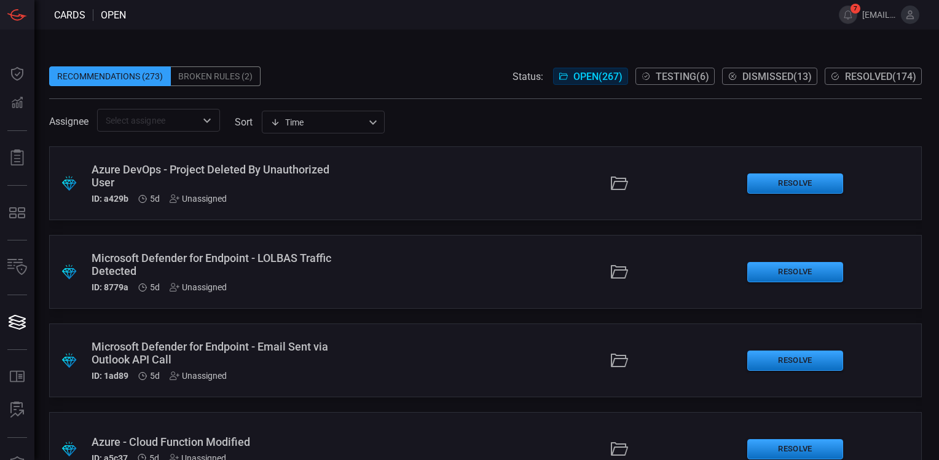
click at [863, 75] on span "Resolved ( 174 )" at bounding box center [880, 77] width 71 height 12
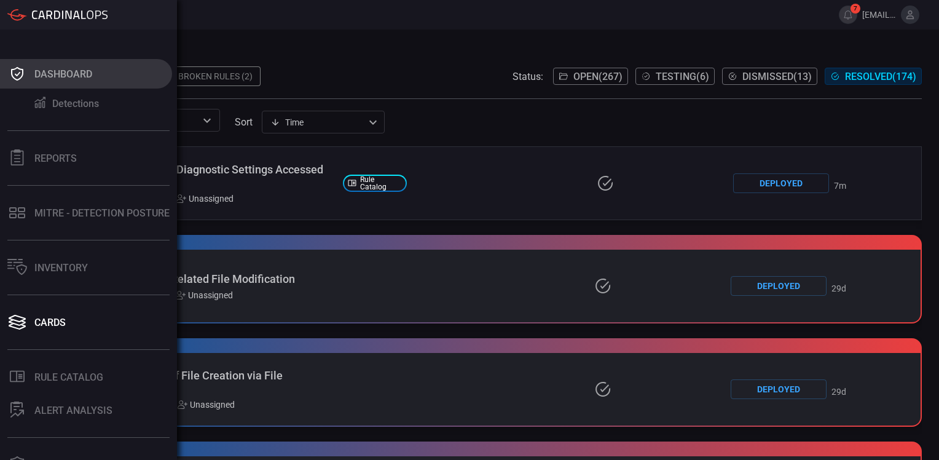
click at [44, 76] on div "Dashboard" at bounding box center [63, 74] width 58 height 12
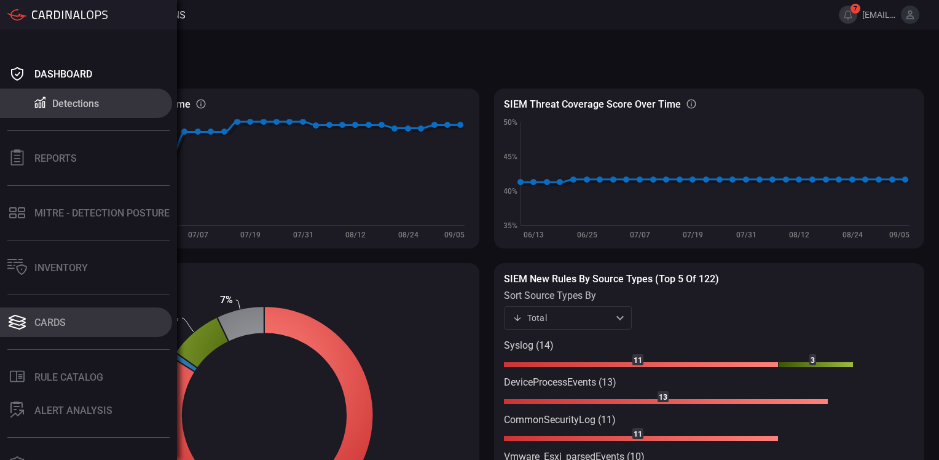
click at [39, 324] on div "Cards" at bounding box center [49, 323] width 31 height 12
